Goal: Task Accomplishment & Management: Use online tool/utility

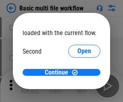
click at [77, 72] on span "Open" at bounding box center [84, 75] width 14 height 6
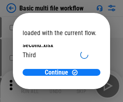
scroll to position [23, 0]
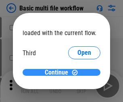
click at [58, 72] on span "Continue" at bounding box center [56, 72] width 23 height 6
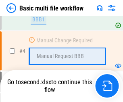
scroll to position [178, 0]
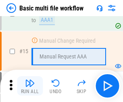
click at [30, 86] on img "button" at bounding box center [30, 83] width 10 height 10
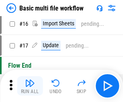
click at [30, 86] on img "button" at bounding box center [30, 83] width 10 height 10
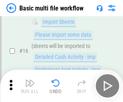
scroll to position [535, 0]
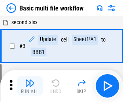
click at [30, 86] on img "button" at bounding box center [30, 83] width 10 height 10
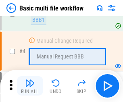
click at [30, 86] on img "button" at bounding box center [30, 83] width 10 height 10
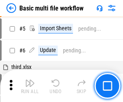
click at [30, 86] on img "button" at bounding box center [30, 83] width 10 height 10
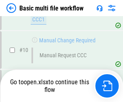
scroll to position [420, 0]
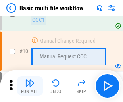
click at [30, 86] on img "button" at bounding box center [30, 83] width 10 height 10
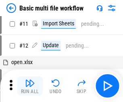
click at [30, 86] on img "button" at bounding box center [30, 83] width 10 height 10
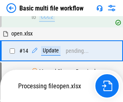
scroll to position [420, 0]
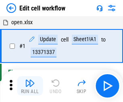
click at [30, 86] on img "button" at bounding box center [30, 83] width 10 height 10
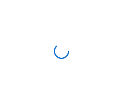
scroll to position [3, 0]
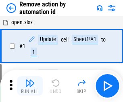
click at [30, 86] on img "button" at bounding box center [30, 83] width 10 height 10
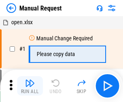
click at [30, 86] on img "button" at bounding box center [30, 83] width 10 height 10
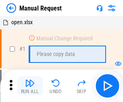
click at [30, 86] on img "button" at bounding box center [30, 83] width 10 height 10
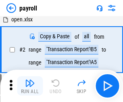
click at [30, 86] on img "button" at bounding box center [30, 83] width 10 height 10
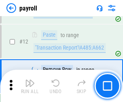
scroll to position [168, 0]
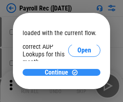
click at [58, 72] on span "Continue" at bounding box center [56, 72] width 23 height 6
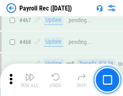
scroll to position [4282, 0]
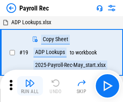
click at [30, 86] on img "button" at bounding box center [30, 83] width 10 height 10
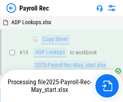
scroll to position [49, 0]
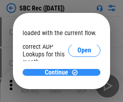
click at [58, 72] on span "Continue" at bounding box center [56, 72] width 23 height 6
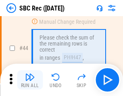
click at [30, 80] on img "button" at bounding box center [30, 77] width 10 height 10
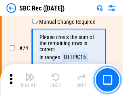
click at [30, 80] on img "button" at bounding box center [30, 77] width 10 height 10
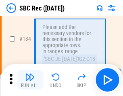
click at [30, 80] on img "button" at bounding box center [30, 77] width 10 height 10
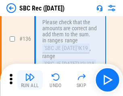
click at [30, 80] on img "button" at bounding box center [30, 77] width 10 height 10
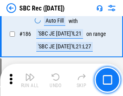
scroll to position [2090, 0]
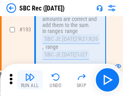
click at [30, 80] on img "button" at bounding box center [30, 77] width 10 height 10
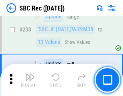
scroll to position [2581, 0]
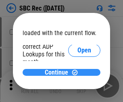
click at [58, 72] on span "Continue" at bounding box center [56, 72] width 23 height 6
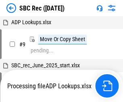
scroll to position [2, 0]
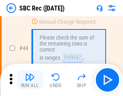
click at [30, 80] on img "button" at bounding box center [30, 77] width 10 height 10
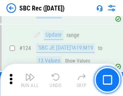
scroll to position [1521, 0]
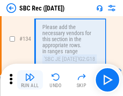
click at [30, 80] on img "button" at bounding box center [30, 77] width 10 height 10
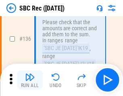
click at [30, 80] on img "button" at bounding box center [30, 77] width 10 height 10
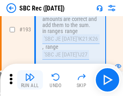
click at [30, 80] on img "button" at bounding box center [30, 77] width 10 height 10
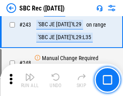
scroll to position [2581, 0]
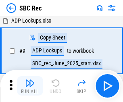
click at [30, 86] on img "button" at bounding box center [30, 83] width 10 height 10
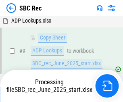
scroll to position [53, 0]
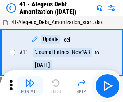
click at [30, 86] on img "button" at bounding box center [30, 83] width 10 height 10
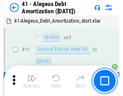
scroll to position [99, 0]
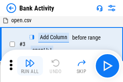
click at [30, 65] on img "button" at bounding box center [30, 63] width 10 height 10
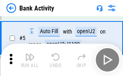
scroll to position [43, 0]
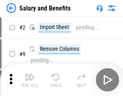
click at [30, 80] on img "button" at bounding box center [30, 77] width 10 height 10
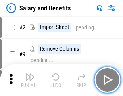
scroll to position [11, 0]
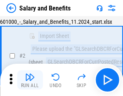
click at [30, 80] on img "button" at bounding box center [30, 77] width 10 height 10
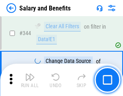
scroll to position [3762, 0]
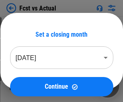
click at [30, 80] on img "button" at bounding box center [30, 83] width 10 height 10
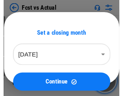
scroll to position [10, 0]
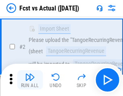
click at [30, 80] on img "button" at bounding box center [30, 77] width 10 height 10
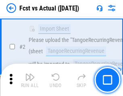
scroll to position [75, 0]
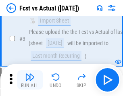
click at [30, 80] on img "button" at bounding box center [30, 77] width 10 height 10
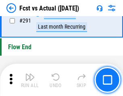
scroll to position [3802, 0]
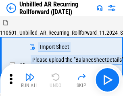
scroll to position [17, 0]
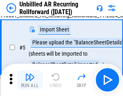
click at [30, 80] on img "button" at bounding box center [30, 77] width 10 height 10
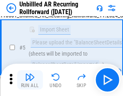
click at [30, 80] on img "button" at bounding box center [30, 77] width 10 height 10
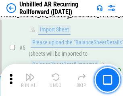
scroll to position [76, 0]
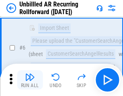
click at [30, 80] on img "button" at bounding box center [30, 77] width 10 height 10
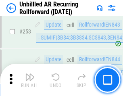
scroll to position [2729, 0]
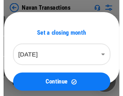
scroll to position [13, 0]
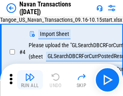
click at [30, 80] on img "button" at bounding box center [30, 77] width 10 height 10
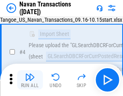
click at [30, 80] on img "button" at bounding box center [30, 77] width 10 height 10
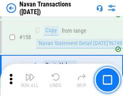
scroll to position [2605, 0]
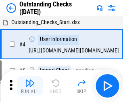
click at [30, 80] on img "button" at bounding box center [30, 83] width 10 height 10
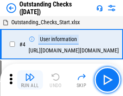
scroll to position [34, 0]
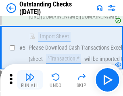
click at [30, 80] on img "button" at bounding box center [30, 77] width 10 height 10
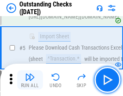
scroll to position [84, 0]
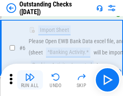
click at [30, 80] on img "button" at bounding box center [30, 77] width 10 height 10
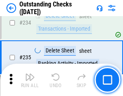
scroll to position [2440, 0]
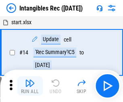
click at [30, 86] on img "button" at bounding box center [30, 83] width 10 height 10
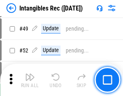
scroll to position [313, 0]
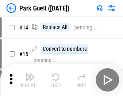
click at [30, 80] on img "button" at bounding box center [30, 77] width 10 height 10
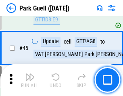
scroll to position [1005, 0]
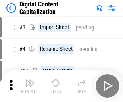
click at [30, 80] on img "button" at bounding box center [30, 83] width 10 height 10
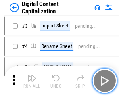
scroll to position [17, 0]
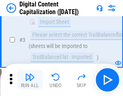
click at [30, 80] on img "button" at bounding box center [30, 77] width 10 height 10
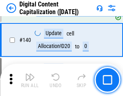
scroll to position [846, 0]
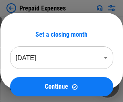
click at [30, 80] on img "button" at bounding box center [30, 83] width 10 height 10
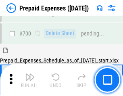
scroll to position [2162, 0]
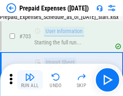
click at [30, 80] on img "button" at bounding box center [30, 77] width 10 height 10
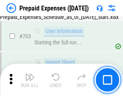
scroll to position [2209, 0]
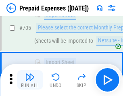
click at [30, 80] on img "button" at bounding box center [30, 77] width 10 height 10
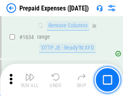
scroll to position [7823, 0]
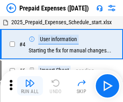
click at [30, 86] on img "button" at bounding box center [30, 83] width 10 height 10
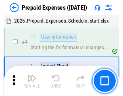
scroll to position [35, 0]
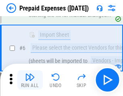
click at [30, 80] on img "button" at bounding box center [30, 77] width 10 height 10
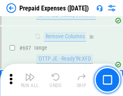
scroll to position [2798, 0]
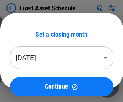
click at [30, 86] on img "button" at bounding box center [30, 83] width 10 height 10
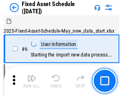
scroll to position [43, 0]
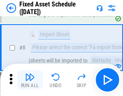
click at [30, 80] on img "button" at bounding box center [30, 77] width 10 height 10
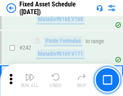
scroll to position [2489, 0]
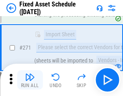
click at [30, 80] on img "button" at bounding box center [30, 77] width 10 height 10
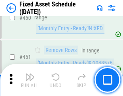
scroll to position [3592, 0]
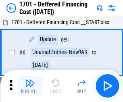
click at [30, 86] on img "button" at bounding box center [30, 83] width 10 height 10
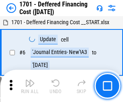
scroll to position [96, 0]
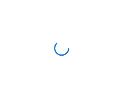
scroll to position [1, 0]
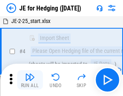
click at [30, 80] on img "button" at bounding box center [30, 77] width 10 height 10
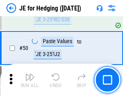
scroll to position [520, 0]
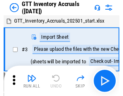
scroll to position [1, 0]
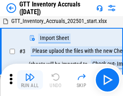
click at [30, 80] on img "button" at bounding box center [30, 77] width 10 height 10
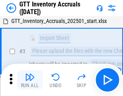
click at [30, 80] on img "button" at bounding box center [30, 77] width 10 height 10
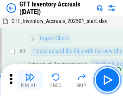
scroll to position [52, 0]
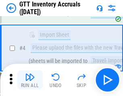
click at [30, 80] on img "button" at bounding box center [30, 77] width 10 height 10
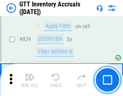
scroll to position [6098, 0]
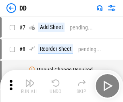
click at [30, 86] on img "button" at bounding box center [30, 83] width 10 height 10
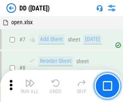
scroll to position [78, 0]
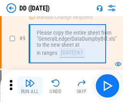
click at [30, 86] on img "button" at bounding box center [30, 83] width 10 height 10
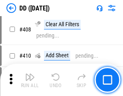
scroll to position [3595, 0]
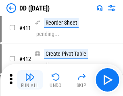
click at [30, 80] on img "button" at bounding box center [30, 77] width 10 height 10
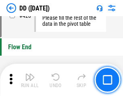
scroll to position [3845, 0]
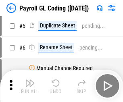
click at [30, 86] on img "button" at bounding box center [30, 83] width 10 height 10
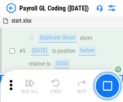
scroll to position [96, 0]
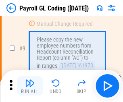
click at [30, 86] on img "button" at bounding box center [30, 83] width 10 height 10
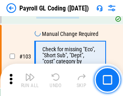
scroll to position [1885, 0]
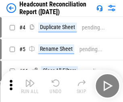
click at [30, 86] on img "button" at bounding box center [30, 83] width 10 height 10
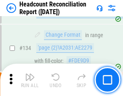
scroll to position [966, 0]
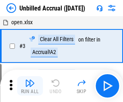
click at [30, 86] on img "button" at bounding box center [30, 83] width 10 height 10
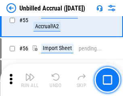
scroll to position [839, 0]
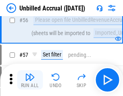
click at [30, 80] on img "button" at bounding box center [30, 77] width 10 height 10
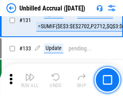
scroll to position [2393, 0]
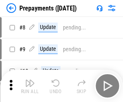
click at [30, 86] on img "button" at bounding box center [30, 83] width 10 height 10
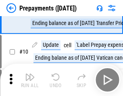
scroll to position [50, 0]
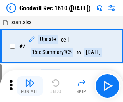
click at [30, 86] on img "button" at bounding box center [30, 83] width 10 height 10
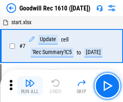
scroll to position [137, 0]
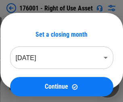
click at [30, 86] on img "button" at bounding box center [30, 83] width 10 height 10
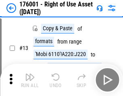
scroll to position [52, 0]
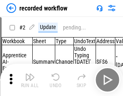
click at [30, 80] on img "button" at bounding box center [30, 77] width 10 height 10
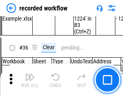
scroll to position [2511, 0]
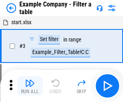
click at [30, 86] on img "button" at bounding box center [30, 83] width 10 height 10
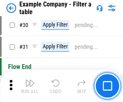
scroll to position [735, 0]
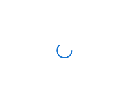
scroll to position [12, 0]
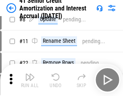
click at [30, 80] on img "button" at bounding box center [30, 77] width 10 height 10
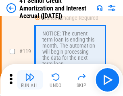
click at [30, 80] on img "button" at bounding box center [30, 77] width 10 height 10
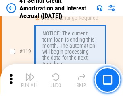
scroll to position [758, 0]
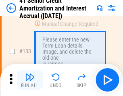
click at [30, 80] on img "button" at bounding box center [30, 77] width 10 height 10
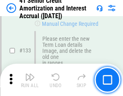
scroll to position [840, 0]
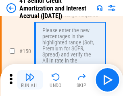
click at [30, 80] on img "button" at bounding box center [30, 77] width 10 height 10
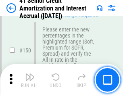
scroll to position [924, 0]
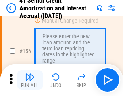
click at [30, 80] on img "button" at bounding box center [30, 77] width 10 height 10
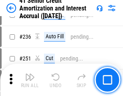
scroll to position [1799, 0]
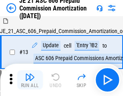
click at [30, 80] on img "button" at bounding box center [30, 77] width 10 height 10
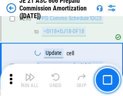
scroll to position [1478, 0]
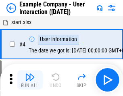
click at [30, 80] on img "button" at bounding box center [30, 77] width 10 height 10
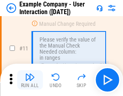
click at [30, 80] on img "button" at bounding box center [30, 77] width 10 height 10
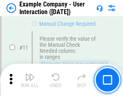
scroll to position [174, 0]
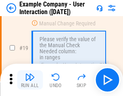
click at [30, 80] on img "button" at bounding box center [30, 77] width 10 height 10
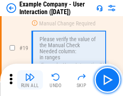
click at [30, 80] on img "button" at bounding box center [30, 77] width 10 height 10
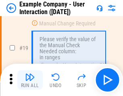
click at [30, 80] on img "button" at bounding box center [30, 77] width 10 height 10
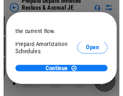
scroll to position [48, 0]
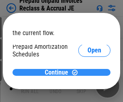
click at [58, 72] on span "Continue" at bounding box center [56, 72] width 23 height 6
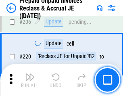
scroll to position [1041, 0]
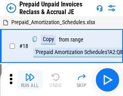
click at [30, 80] on img "button" at bounding box center [30, 77] width 10 height 10
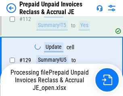
scroll to position [1000, 0]
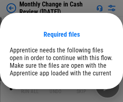
click at [90, 96] on span "Open" at bounding box center [97, 99] width 14 height 6
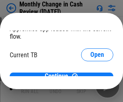
click at [90, 76] on span "Open" at bounding box center [97, 79] width 14 height 6
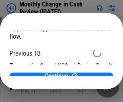
scroll to position [26, 0]
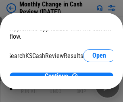
scroll to position [51, 32]
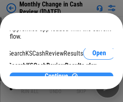
click at [58, 73] on span "Continue" at bounding box center [56, 76] width 23 height 6
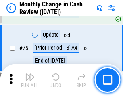
scroll to position [575, 0]
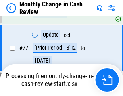
scroll to position [575, 0]
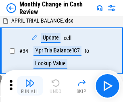
click at [30, 86] on img "button" at bounding box center [30, 83] width 10 height 10
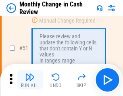
click at [30, 80] on img "button" at bounding box center [30, 77] width 10 height 10
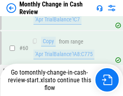
scroll to position [575, 0]
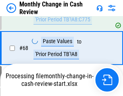
scroll to position [575, 0]
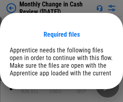
click at [90, 96] on span "Open" at bounding box center [97, 99] width 14 height 6
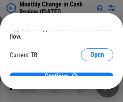
click at [90, 76] on span "Open" at bounding box center [97, 79] width 14 height 6
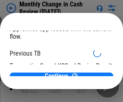
scroll to position [26, 0]
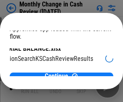
scroll to position [51, 32]
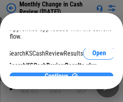
click at [58, 73] on span "Continue" at bounding box center [56, 76] width 23 height 6
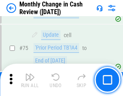
scroll to position [575, 0]
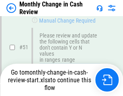
scroll to position [575, 0]
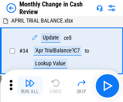
click at [30, 86] on img "button" at bounding box center [30, 83] width 10 height 10
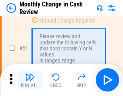
click at [30, 80] on img "button" at bounding box center [30, 77] width 10 height 10
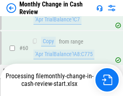
scroll to position [575, 0]
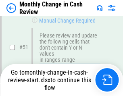
scroll to position [575, 0]
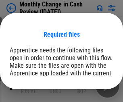
click at [90, 96] on span "Open" at bounding box center [97, 99] width 14 height 6
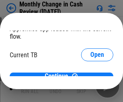
click at [90, 76] on span "Open" at bounding box center [97, 79] width 14 height 6
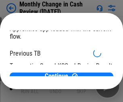
scroll to position [26, 0]
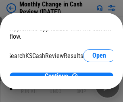
scroll to position [51, 32]
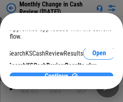
click at [58, 73] on span "Continue" at bounding box center [56, 76] width 23 height 6
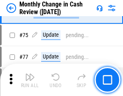
scroll to position [575, 0]
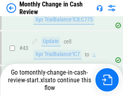
scroll to position [575, 0]
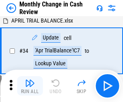
click at [30, 86] on img "button" at bounding box center [30, 83] width 10 height 10
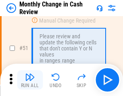
click at [30, 80] on img "button" at bounding box center [30, 77] width 10 height 10
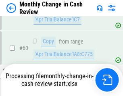
scroll to position [575, 0]
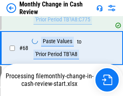
scroll to position [575, 0]
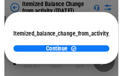
scroll to position [59, 0]
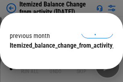
click at [58, 58] on span "Continue" at bounding box center [56, 61] width 23 height 6
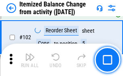
scroll to position [1344, 0]
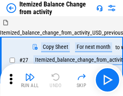
scroll to position [12, 0]
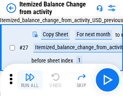
click at [30, 80] on img "button" at bounding box center [30, 77] width 10 height 10
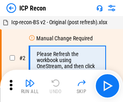
scroll to position [4, 0]
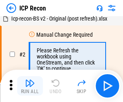
click at [30, 86] on img "button" at bounding box center [30, 83] width 10 height 10
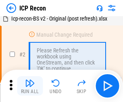
click at [30, 86] on img "button" at bounding box center [30, 83] width 10 height 10
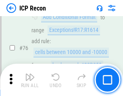
scroll to position [722, 0]
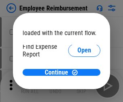
click at [77, 93] on span "Open" at bounding box center [84, 96] width 14 height 6
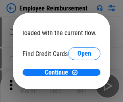
scroll to position [47, 0]
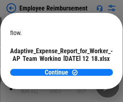
click at [90, 67] on span "Open" at bounding box center [97, 70] width 14 height 6
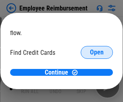
scroll to position [84, 0]
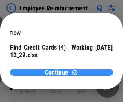
click at [58, 72] on span "Continue" at bounding box center [56, 72] width 23 height 6
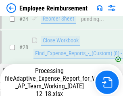
scroll to position [376, 0]
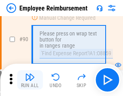
click at [30, 80] on img "button" at bounding box center [30, 77] width 10 height 10
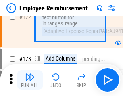
click at [30, 80] on img "button" at bounding box center [30, 77] width 10 height 10
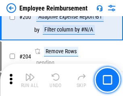
scroll to position [2033, 0]
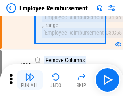
click at [30, 80] on img "button" at bounding box center [30, 77] width 10 height 10
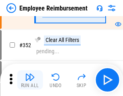
click at [30, 80] on img "button" at bounding box center [30, 77] width 10 height 10
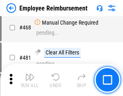
scroll to position [4912, 0]
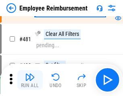
click at [30, 80] on img "button" at bounding box center [30, 77] width 10 height 10
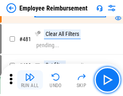
click at [30, 80] on img "button" at bounding box center [30, 77] width 10 height 10
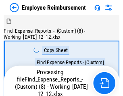
scroll to position [27, 0]
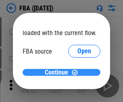
click at [58, 72] on span "Continue" at bounding box center [56, 72] width 23 height 6
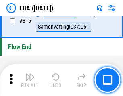
scroll to position [7192, 0]
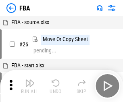
scroll to position [8, 0]
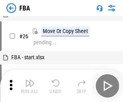
click at [30, 86] on img "button" at bounding box center [30, 83] width 10 height 10
